Goal: Navigation & Orientation: Find specific page/section

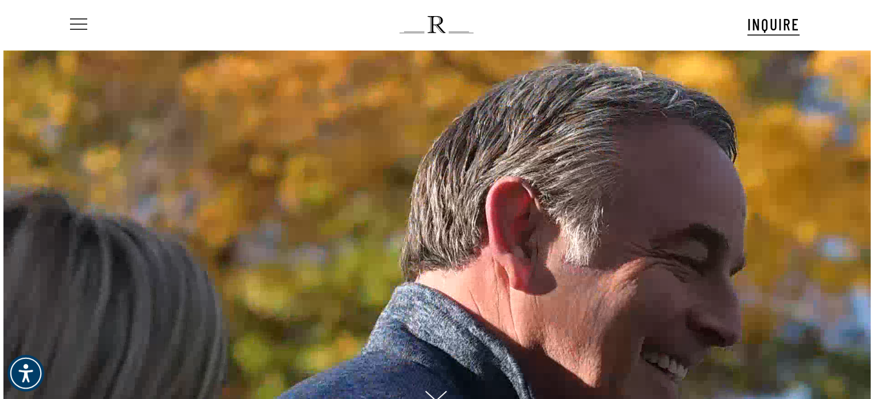
click at [83, 29] on span "Navigation Menu" at bounding box center [78, 25] width 13 height 16
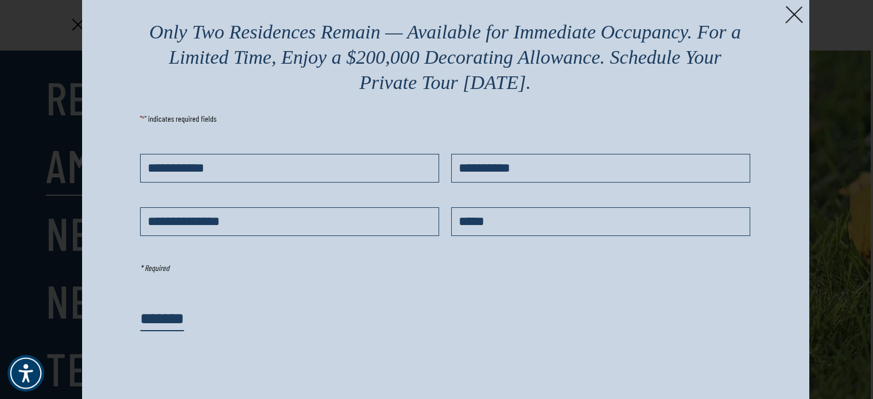
scroll to position [39, 0]
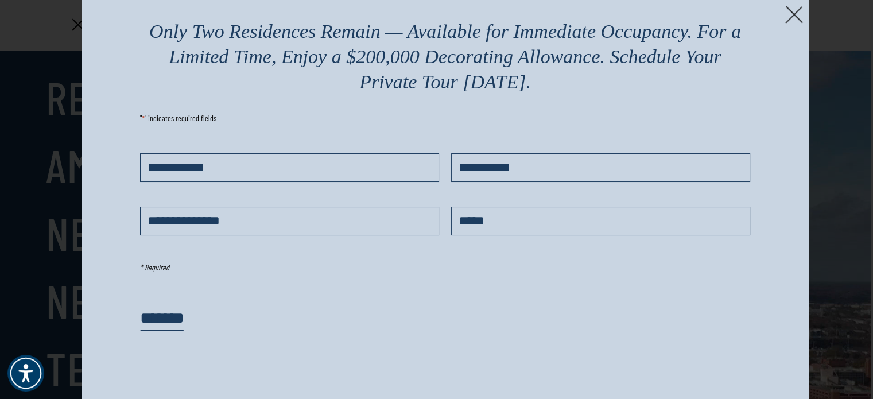
click at [791, 13] on img at bounding box center [794, 15] width 18 height 18
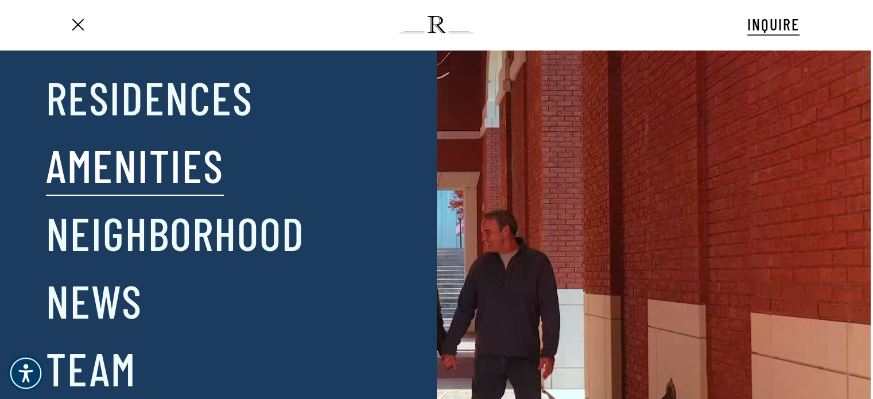
click at [198, 156] on link "Amenities" at bounding box center [135, 165] width 178 height 60
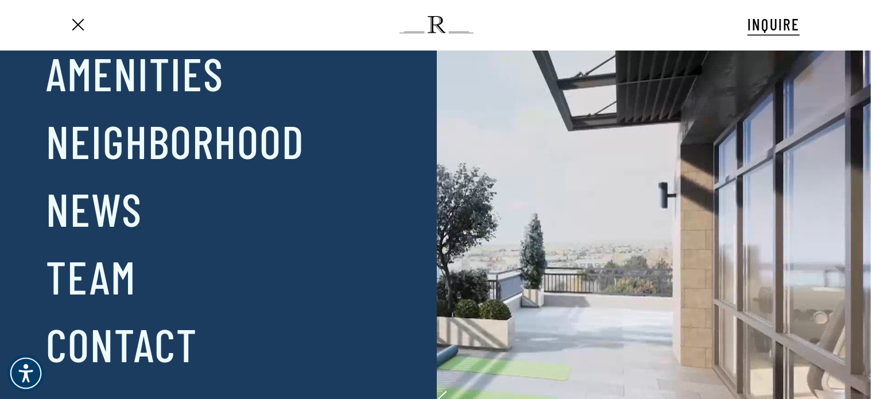
scroll to position [0, 0]
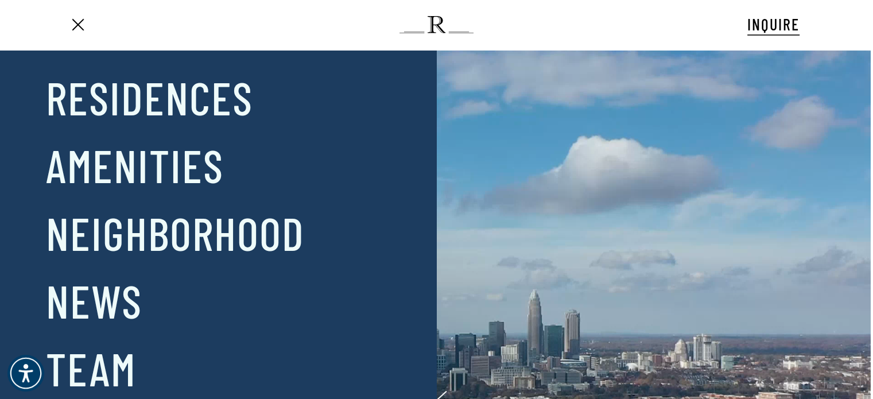
click at [78, 36] on ul "Menu" at bounding box center [78, 24] width 20 height 49
